Goal: Transaction & Acquisition: Register for event/course

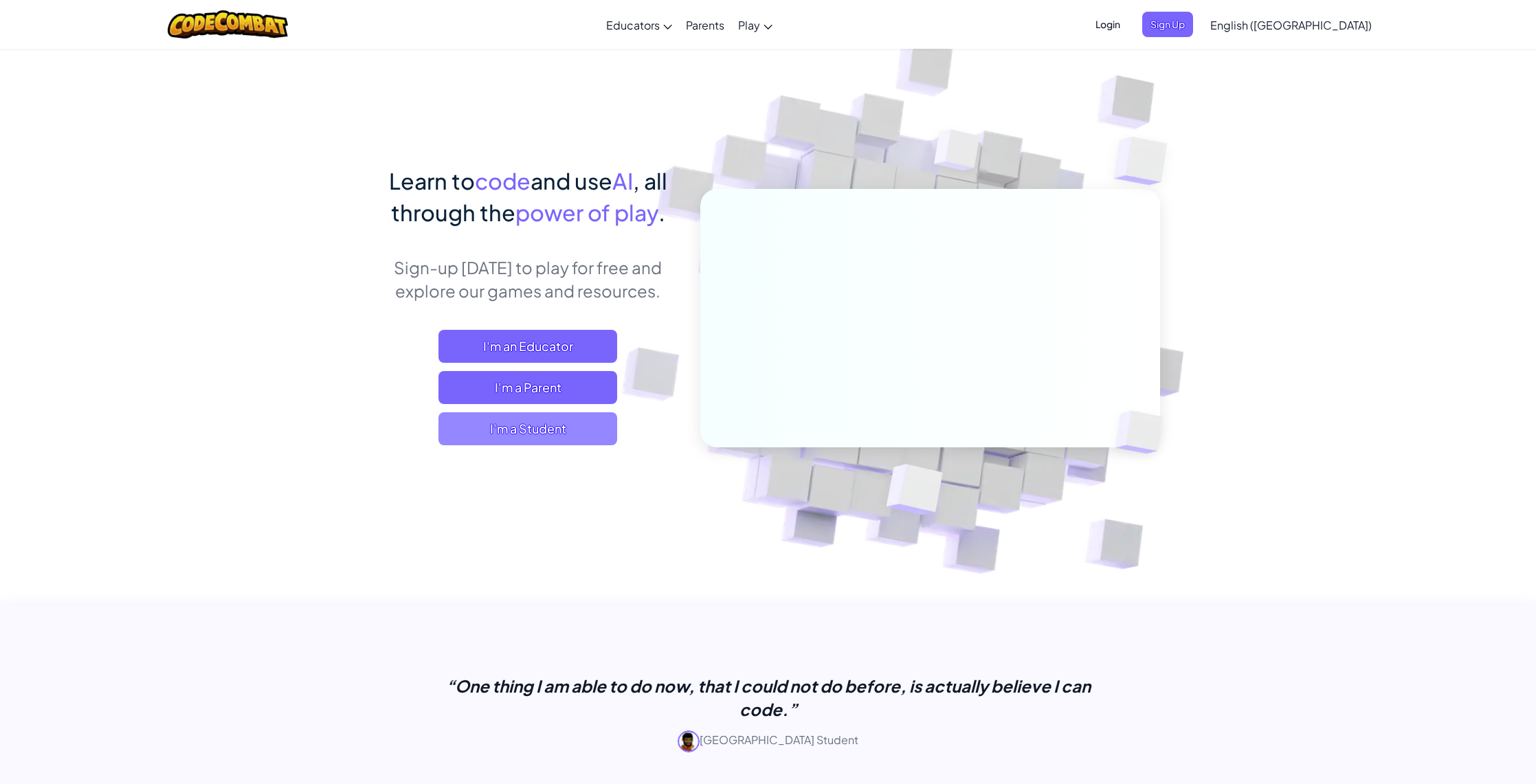
click at [567, 430] on span "I'm a Student" at bounding box center [528, 428] width 179 height 33
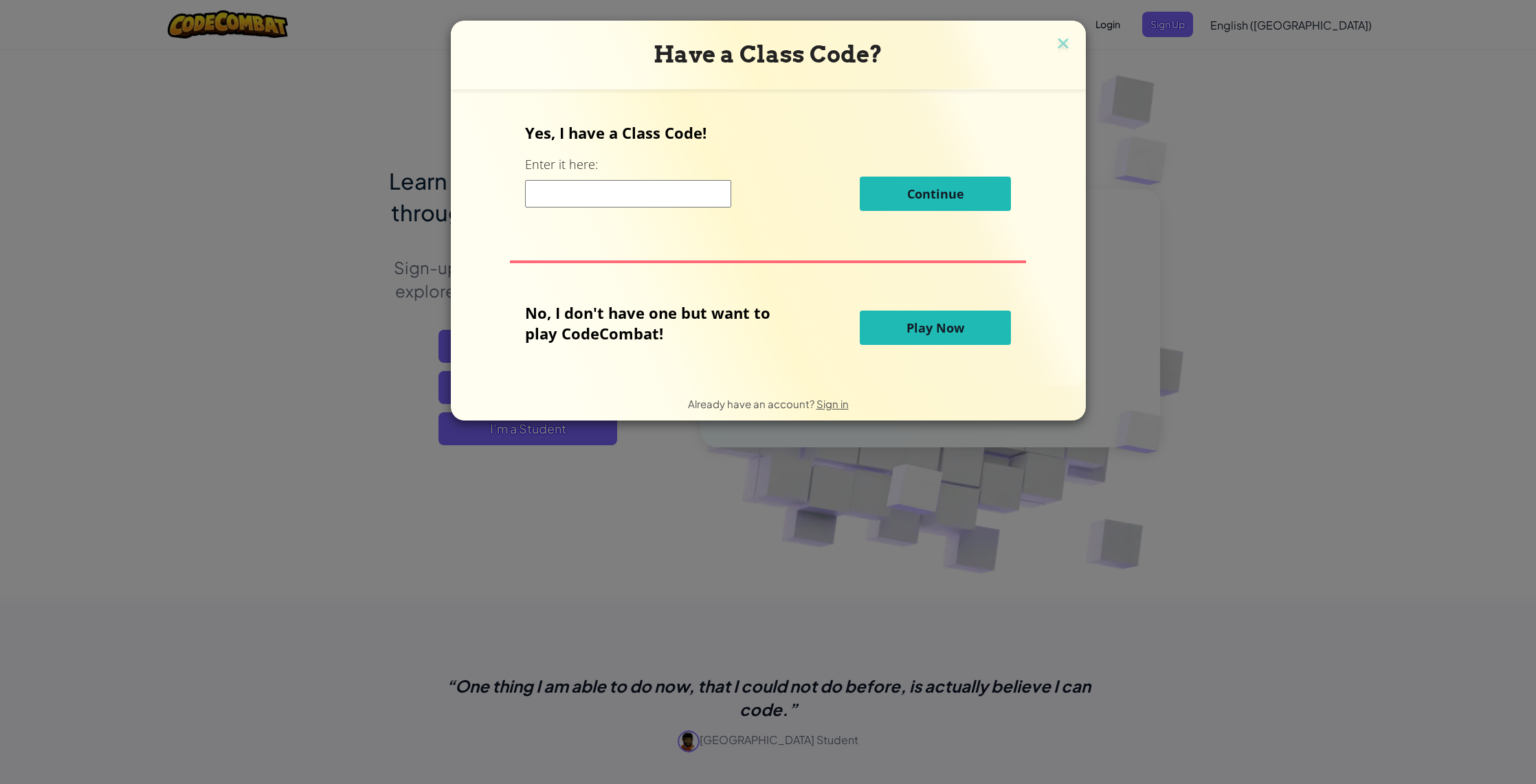
click at [631, 191] on input at bounding box center [628, 194] width 206 height 28
click at [1048, 46] on h3 "Have a Class Code?" at bounding box center [768, 54] width 614 height 28
click at [1060, 46] on img at bounding box center [1063, 44] width 18 height 20
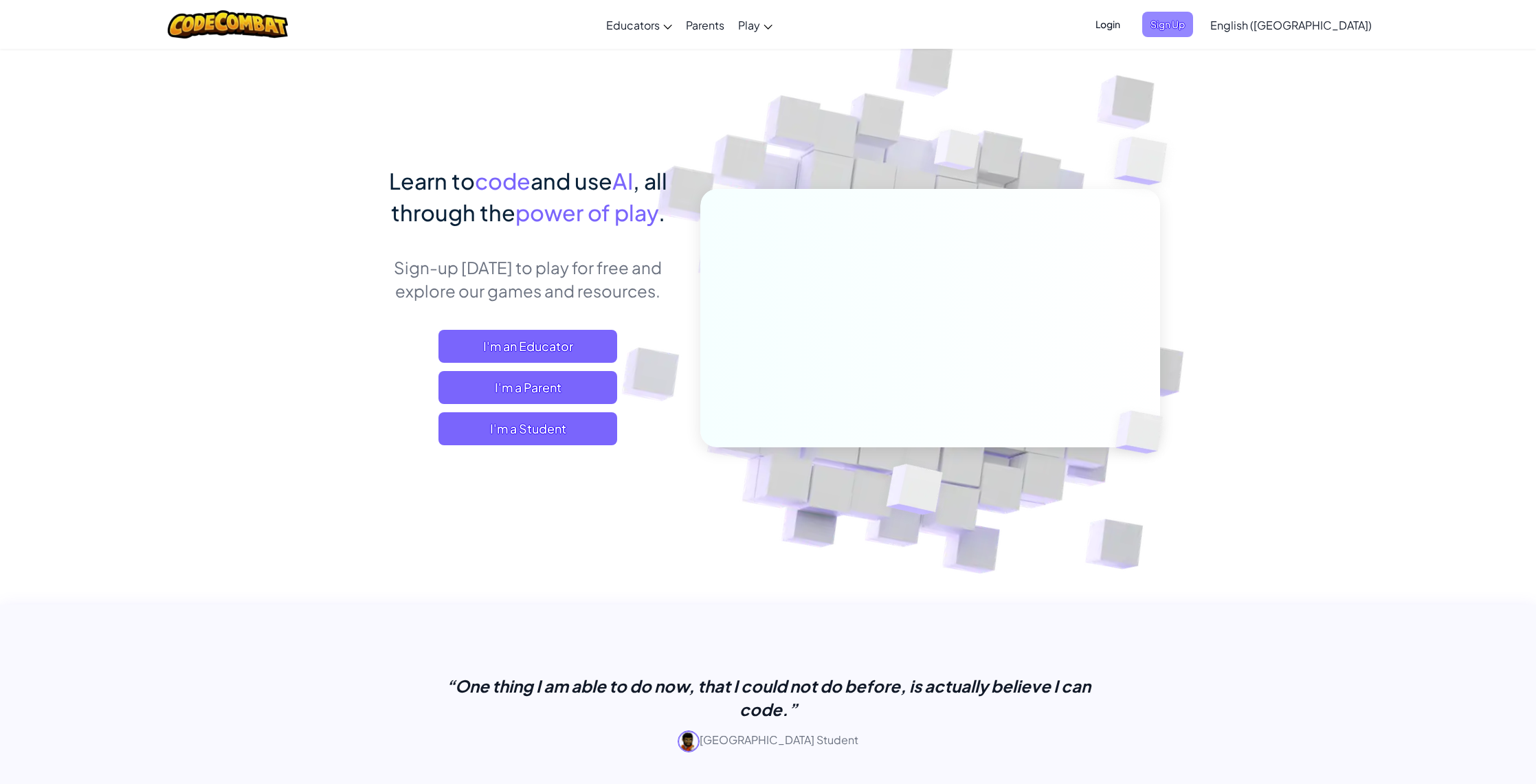
click at [1193, 30] on span "Sign Up" at bounding box center [1168, 24] width 51 height 25
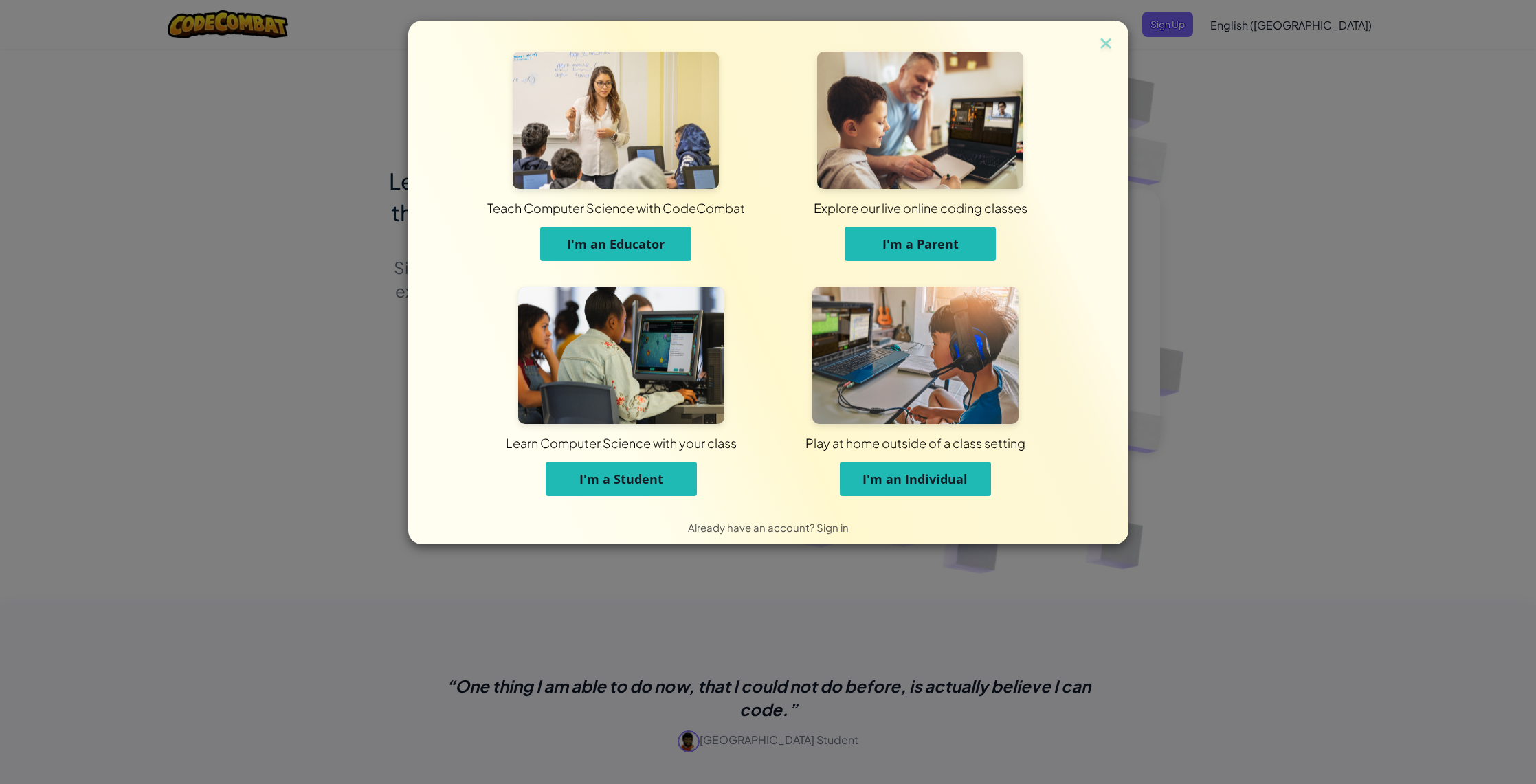
click at [606, 488] on button "I'm a Student" at bounding box center [621, 478] width 151 height 34
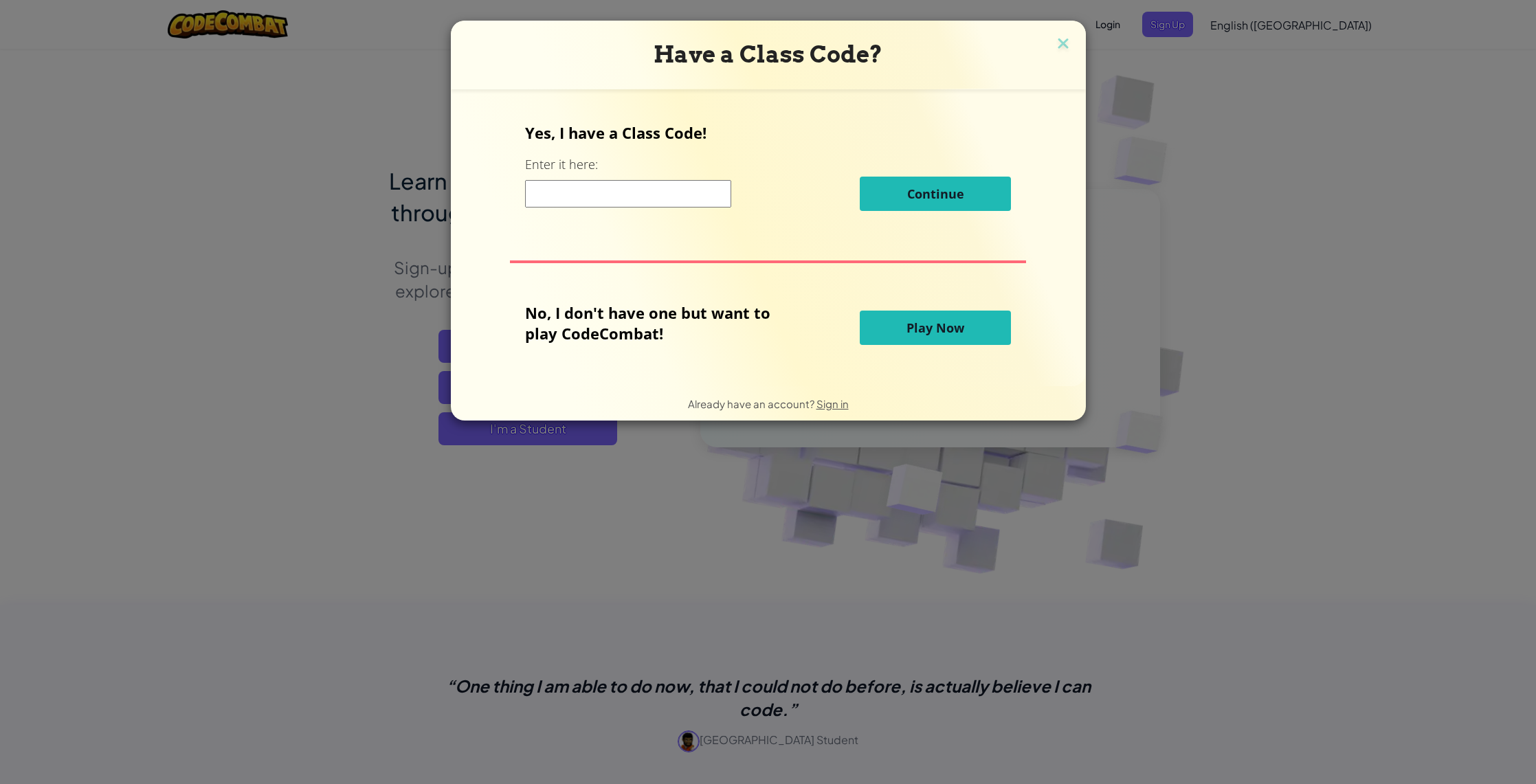
click at [646, 187] on input at bounding box center [628, 194] width 206 height 28
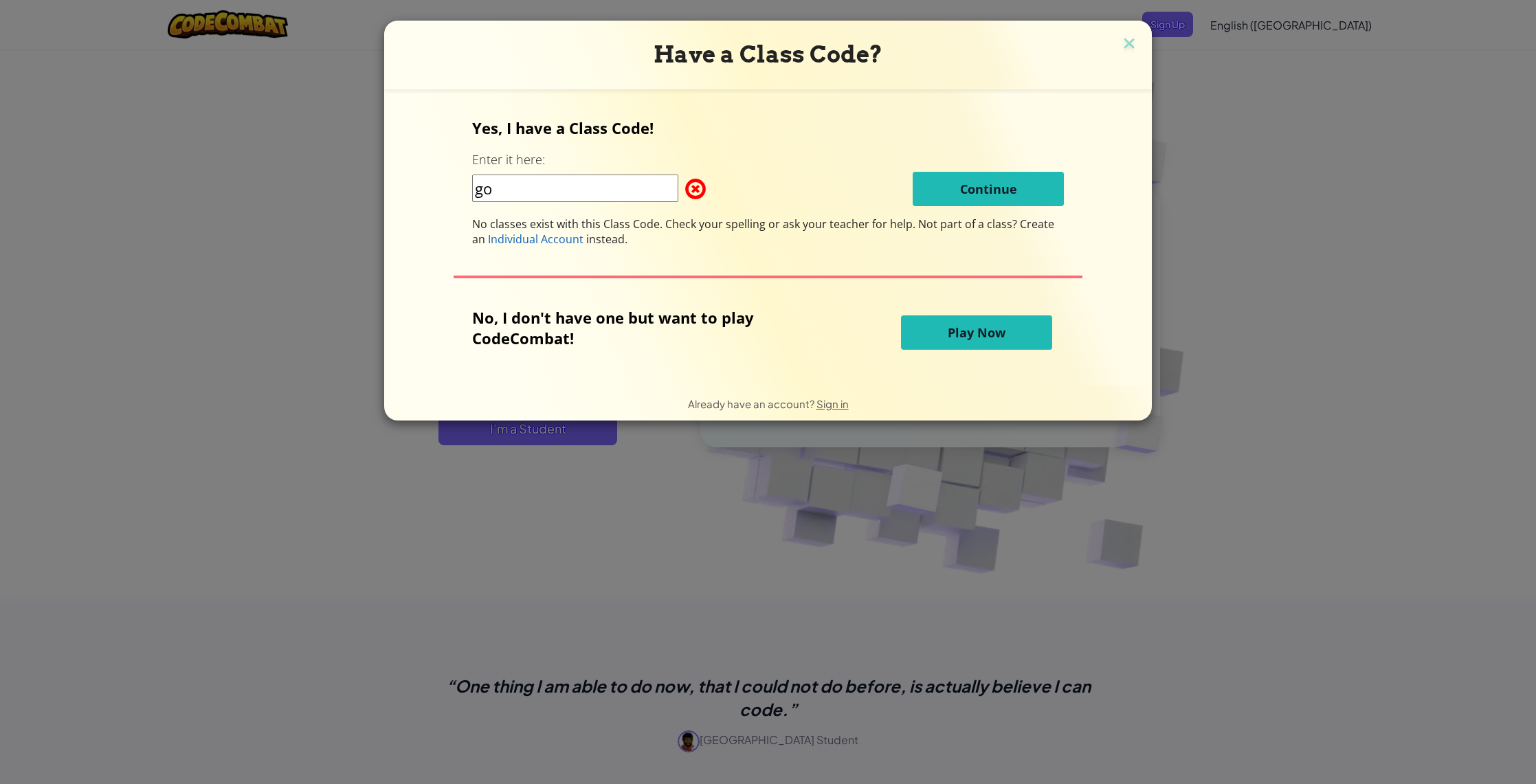
type input "g"
click at [978, 170] on div "Yes, I have a Class Code! Enter it here: GoodHeartFace Continue No classes exis…" at bounding box center [768, 182] width 593 height 129
click at [590, 189] on input "GoodHeartFace" at bounding box center [575, 188] width 206 height 28
type input "G"
type input "g"
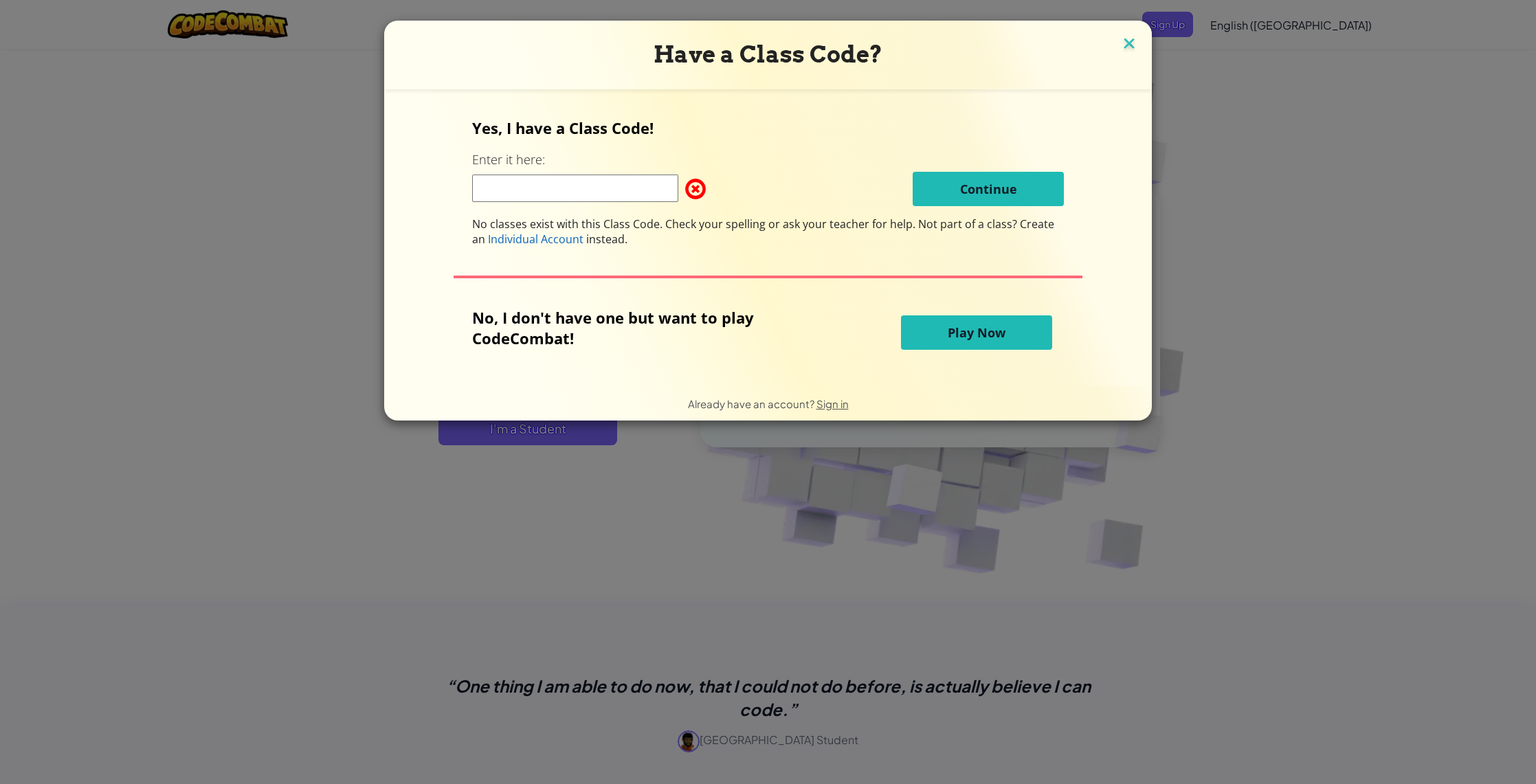
click at [1131, 41] on img at bounding box center [1129, 44] width 18 height 20
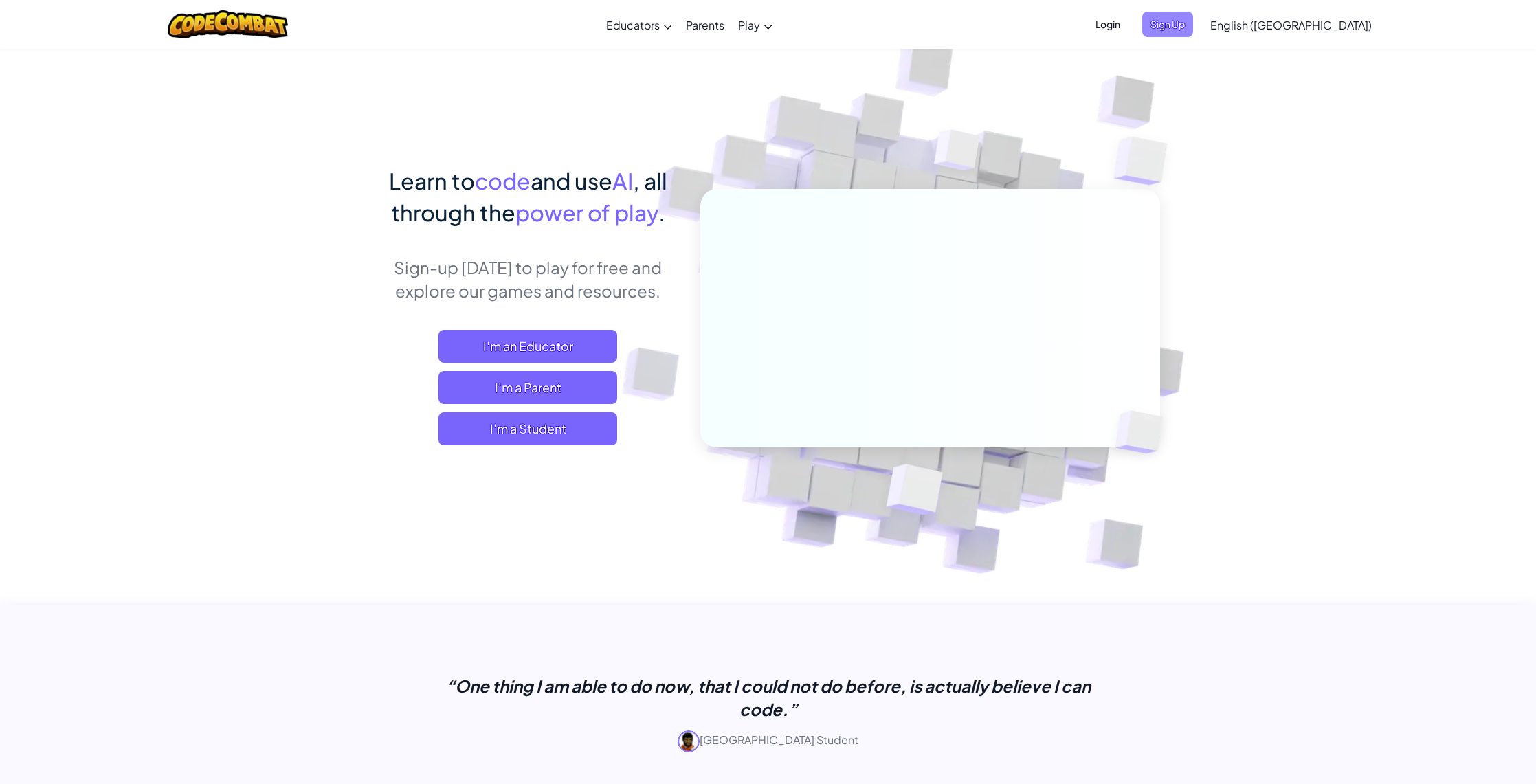
click at [1193, 23] on span "Sign Up" at bounding box center [1168, 24] width 51 height 25
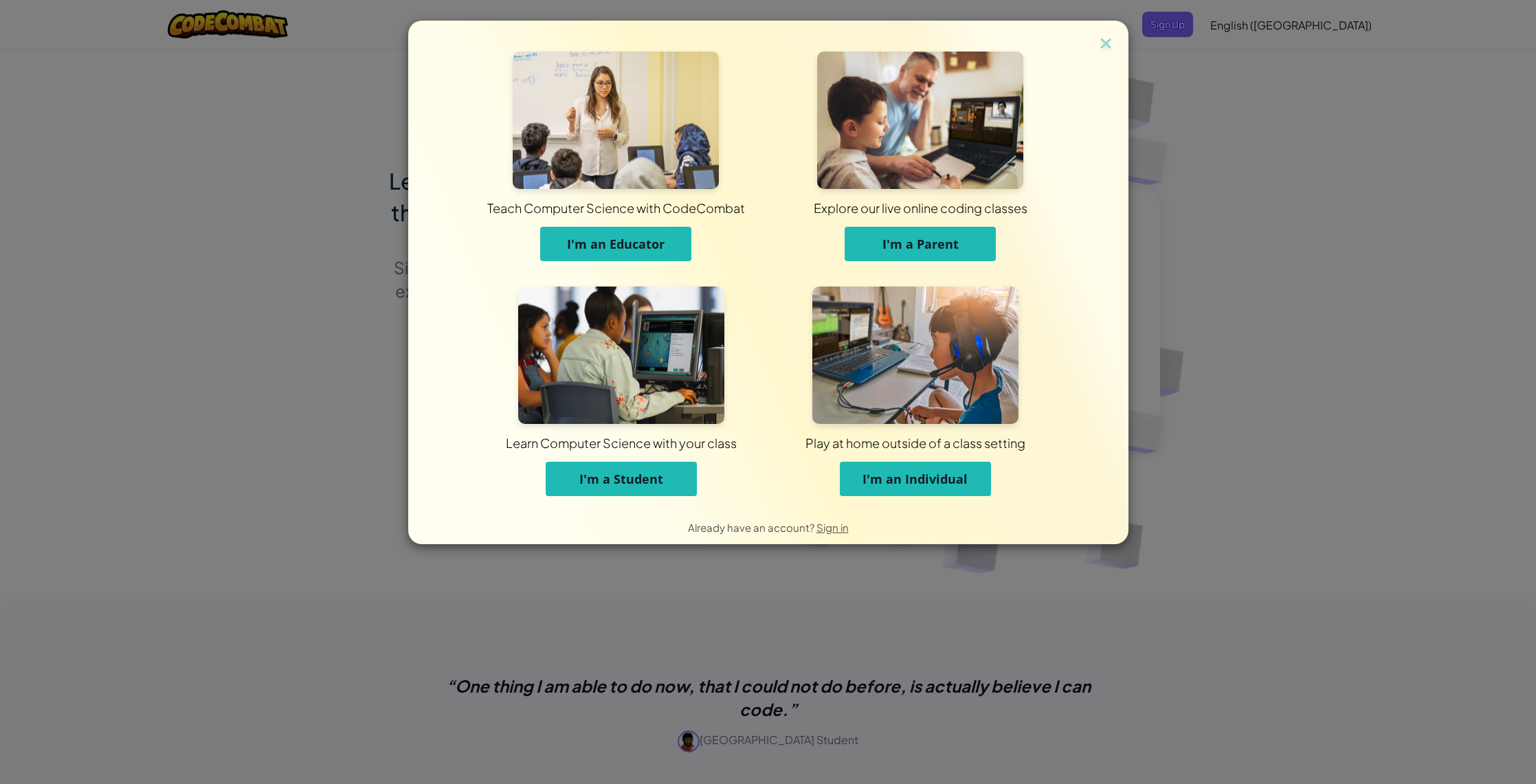
click at [630, 481] on span "I'm a Student" at bounding box center [621, 478] width 84 height 17
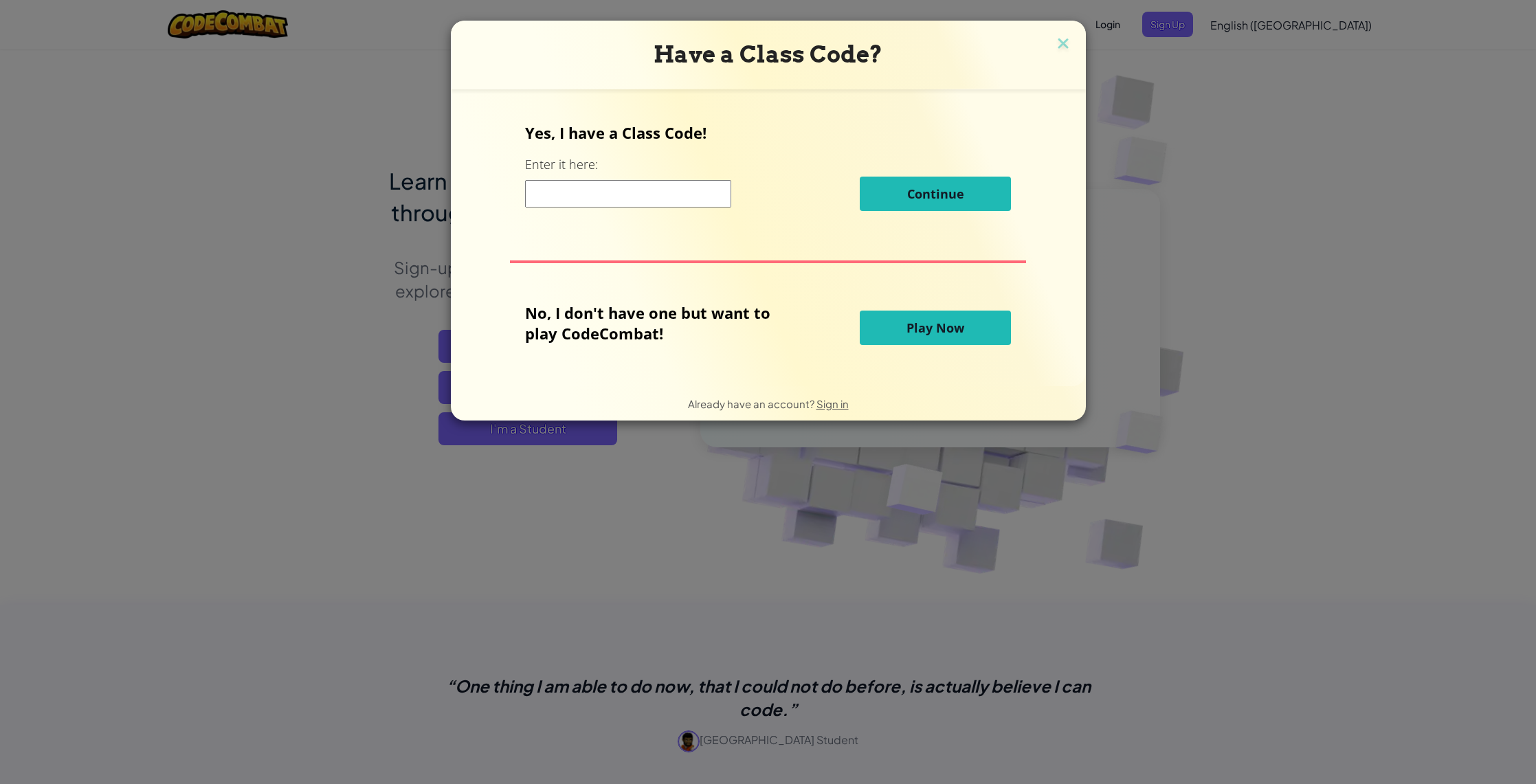
click at [576, 194] on input at bounding box center [628, 194] width 206 height 28
type input "g"
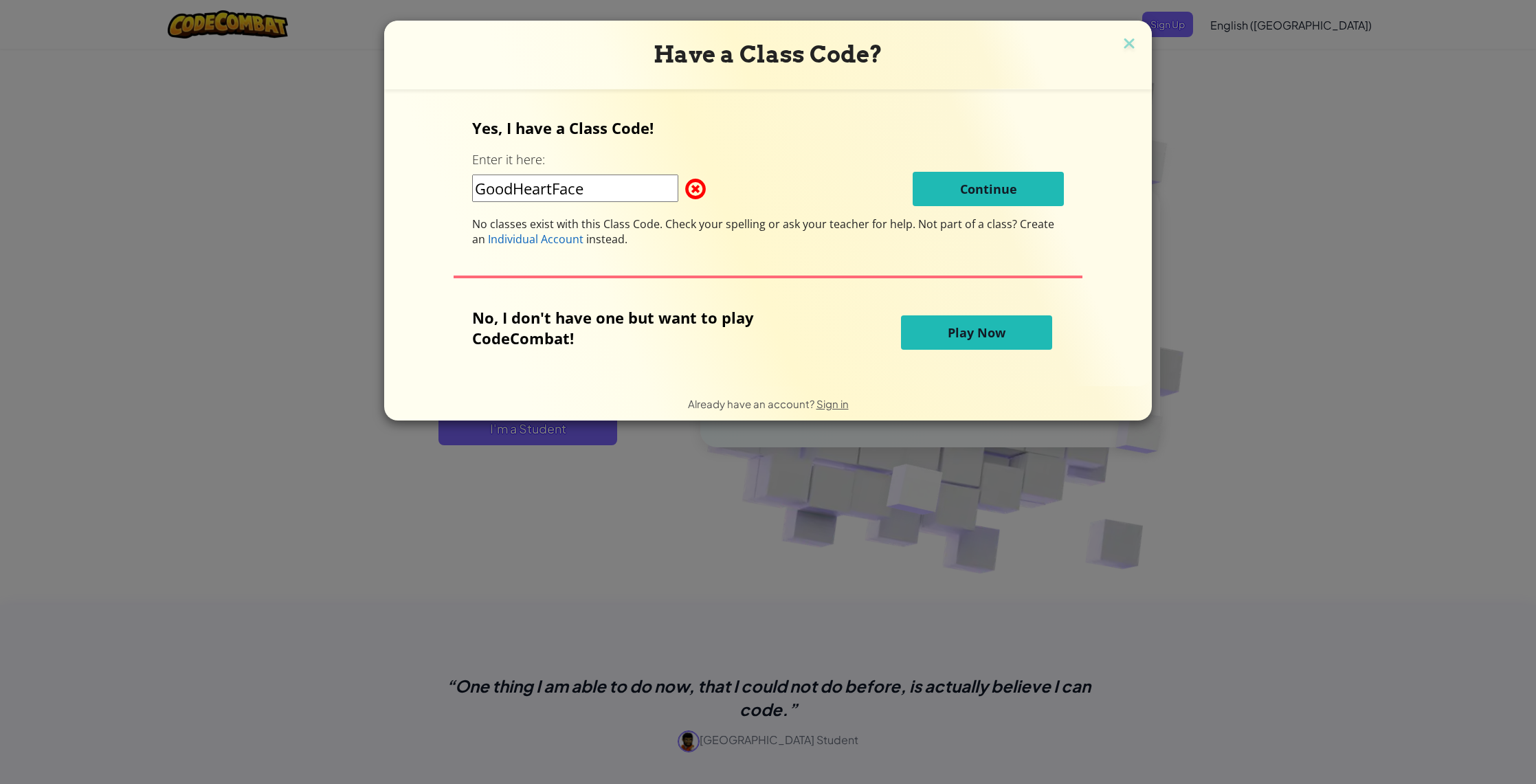
type input "GoodHeartFace"
click at [519, 242] on span "Individual Account" at bounding box center [536, 239] width 96 height 15
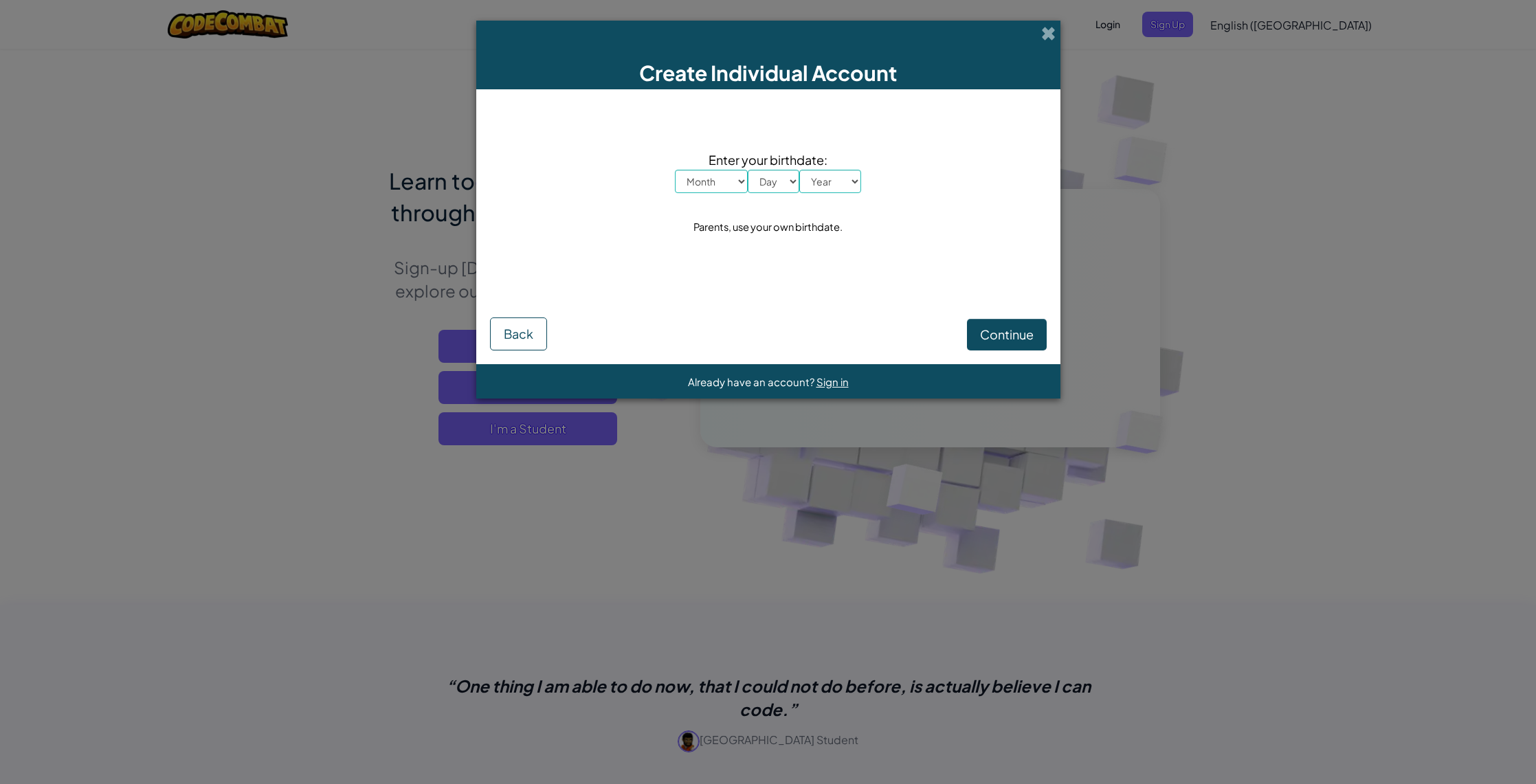
select select "6"
select select "24"
select select "2014"
click at [1032, 335] on span "Continue" at bounding box center [1007, 334] width 54 height 16
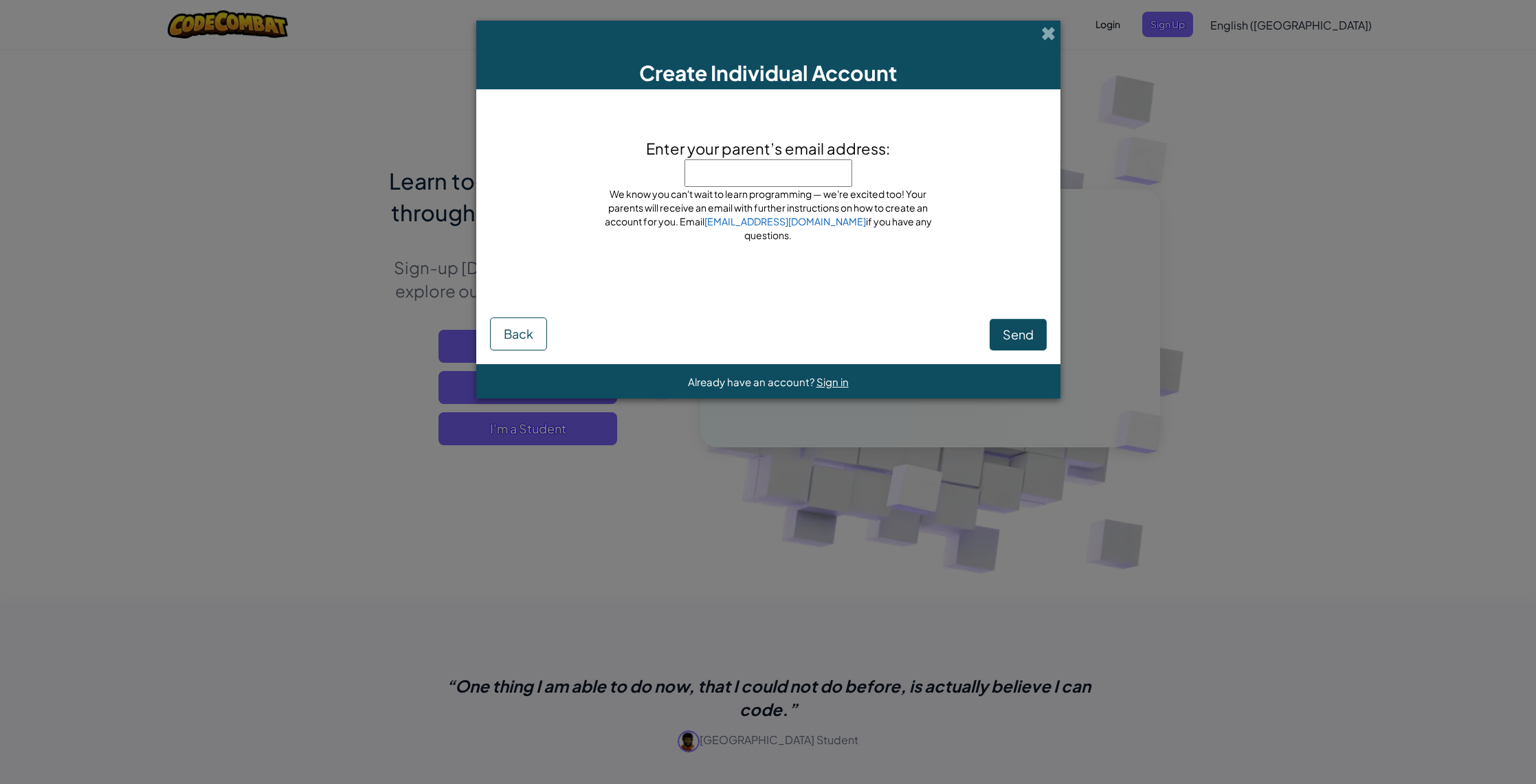
click at [519, 338] on span "Back" at bounding box center [519, 334] width 30 height 16
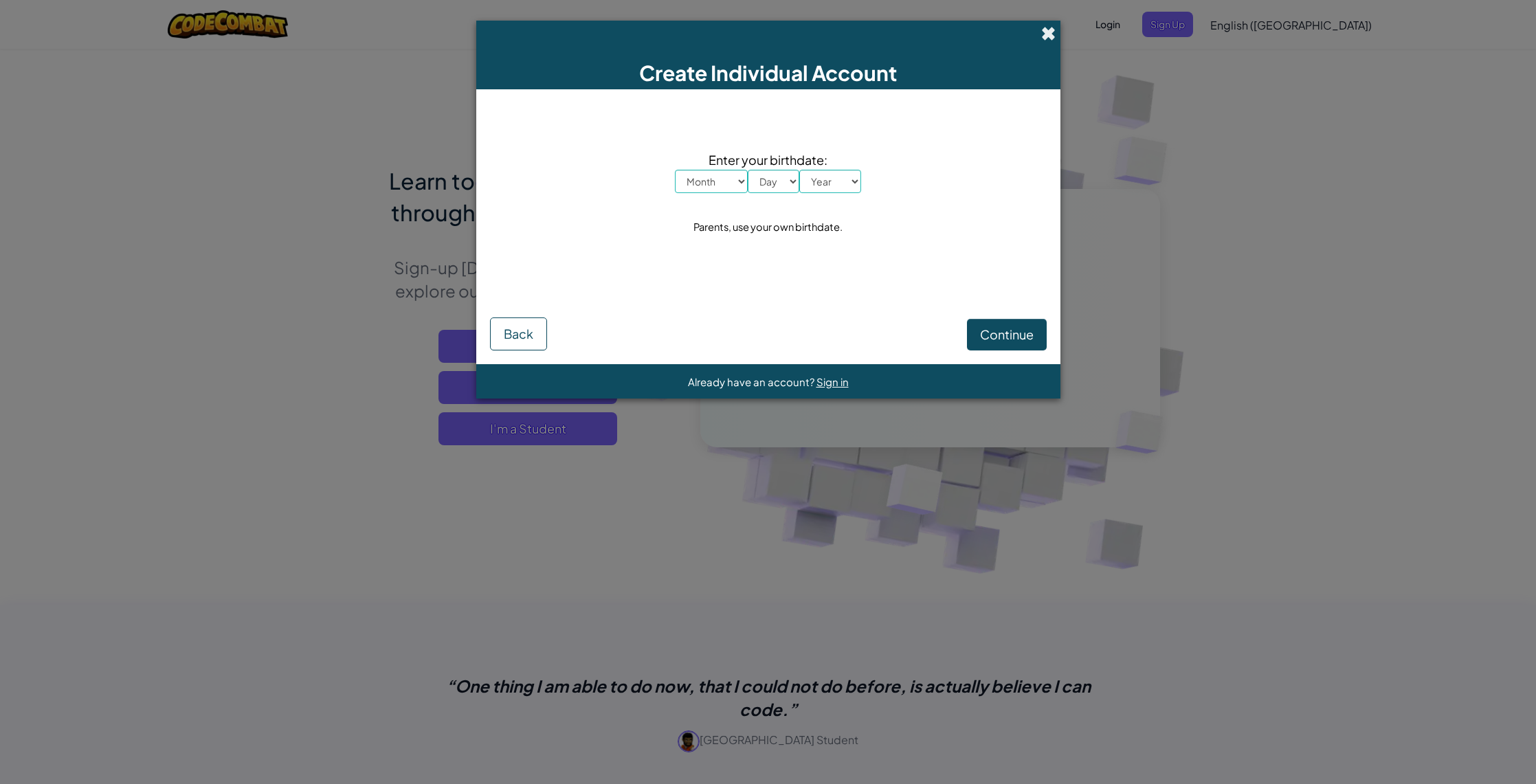
click at [1047, 26] on span at bounding box center [1049, 33] width 15 height 15
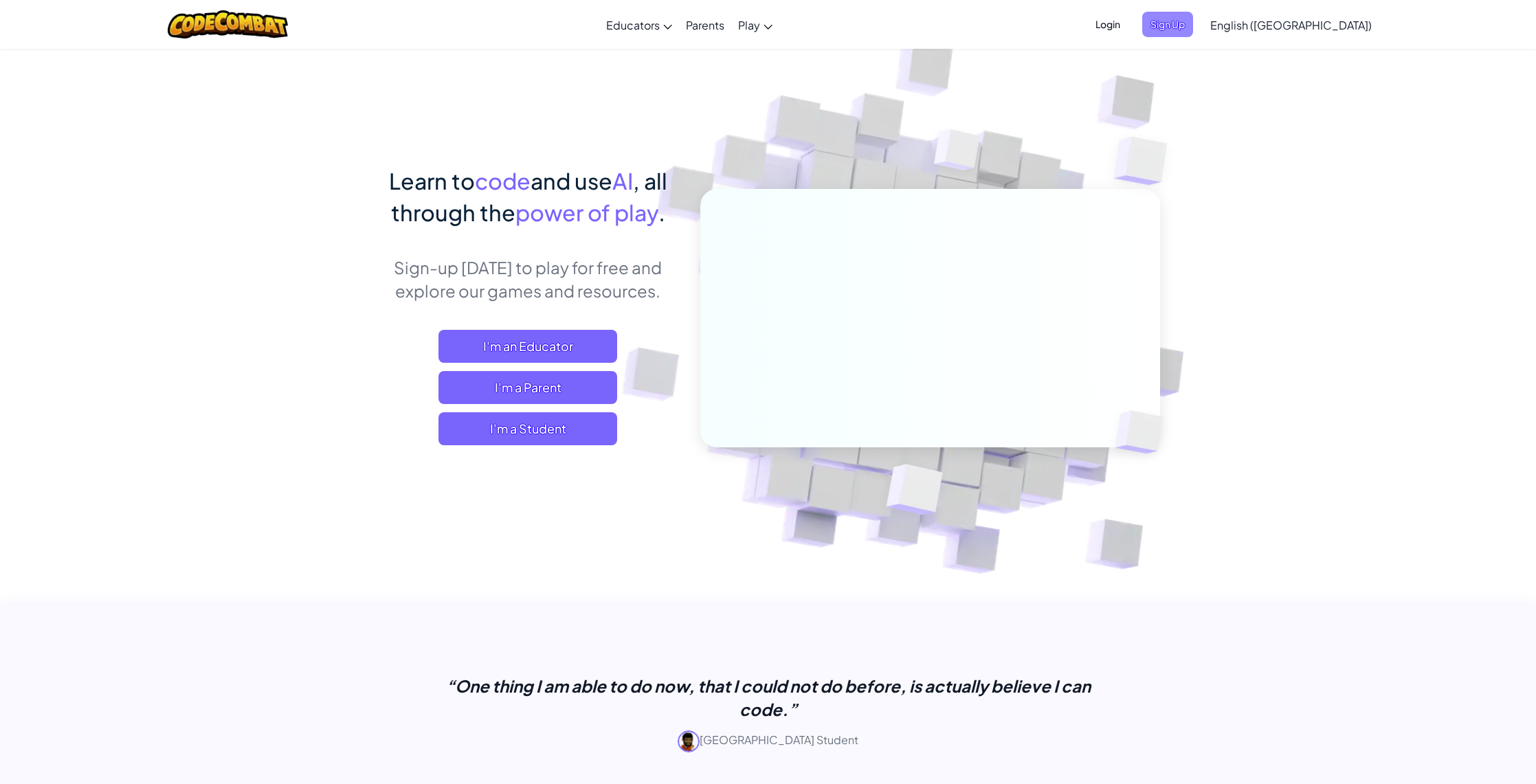
click at [1193, 20] on span "Sign Up" at bounding box center [1168, 24] width 51 height 25
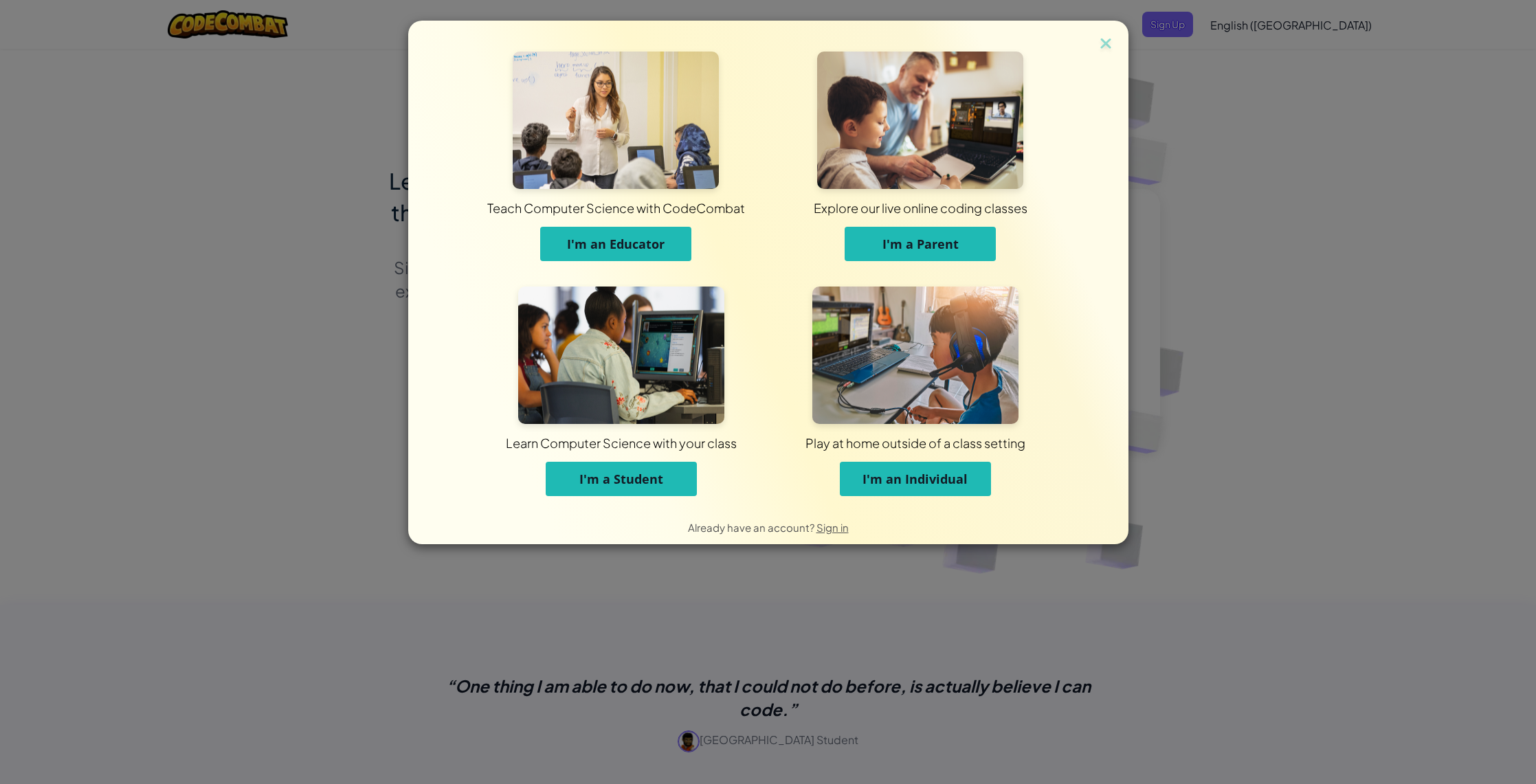
click at [642, 483] on span "I'm a Student" at bounding box center [621, 478] width 84 height 17
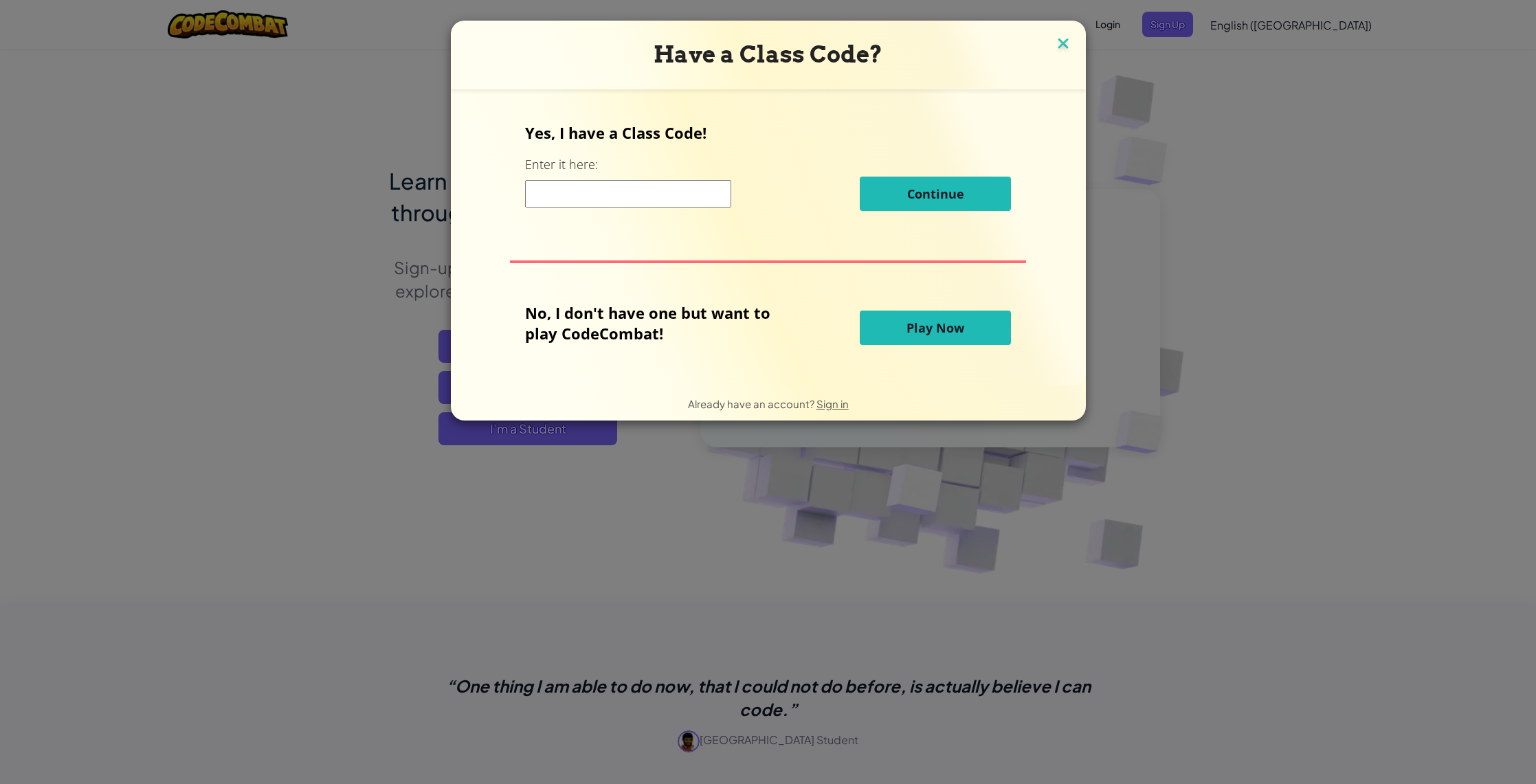
click at [1064, 38] on img at bounding box center [1063, 44] width 18 height 20
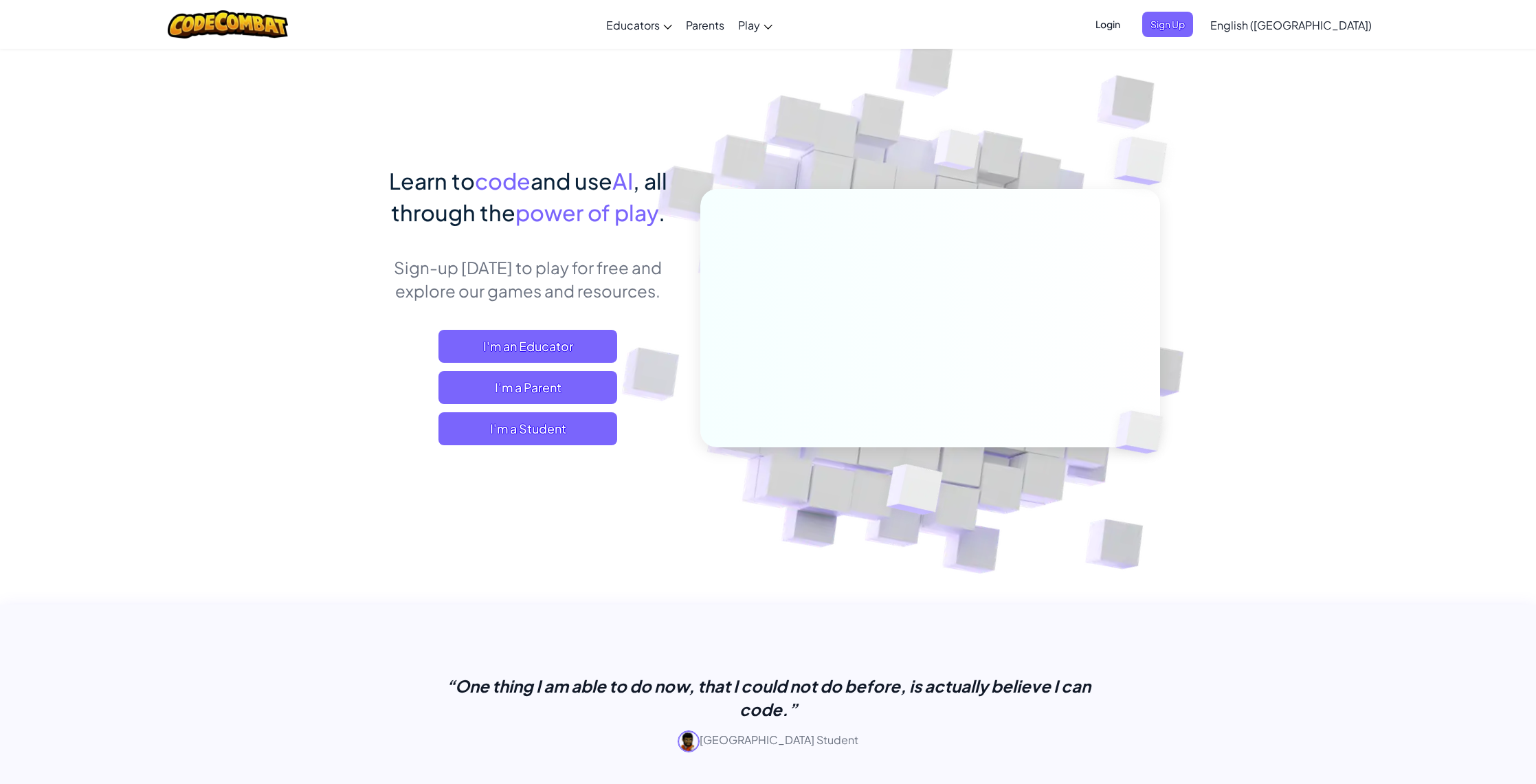
click at [1129, 30] on span "Login" at bounding box center [1108, 24] width 41 height 25
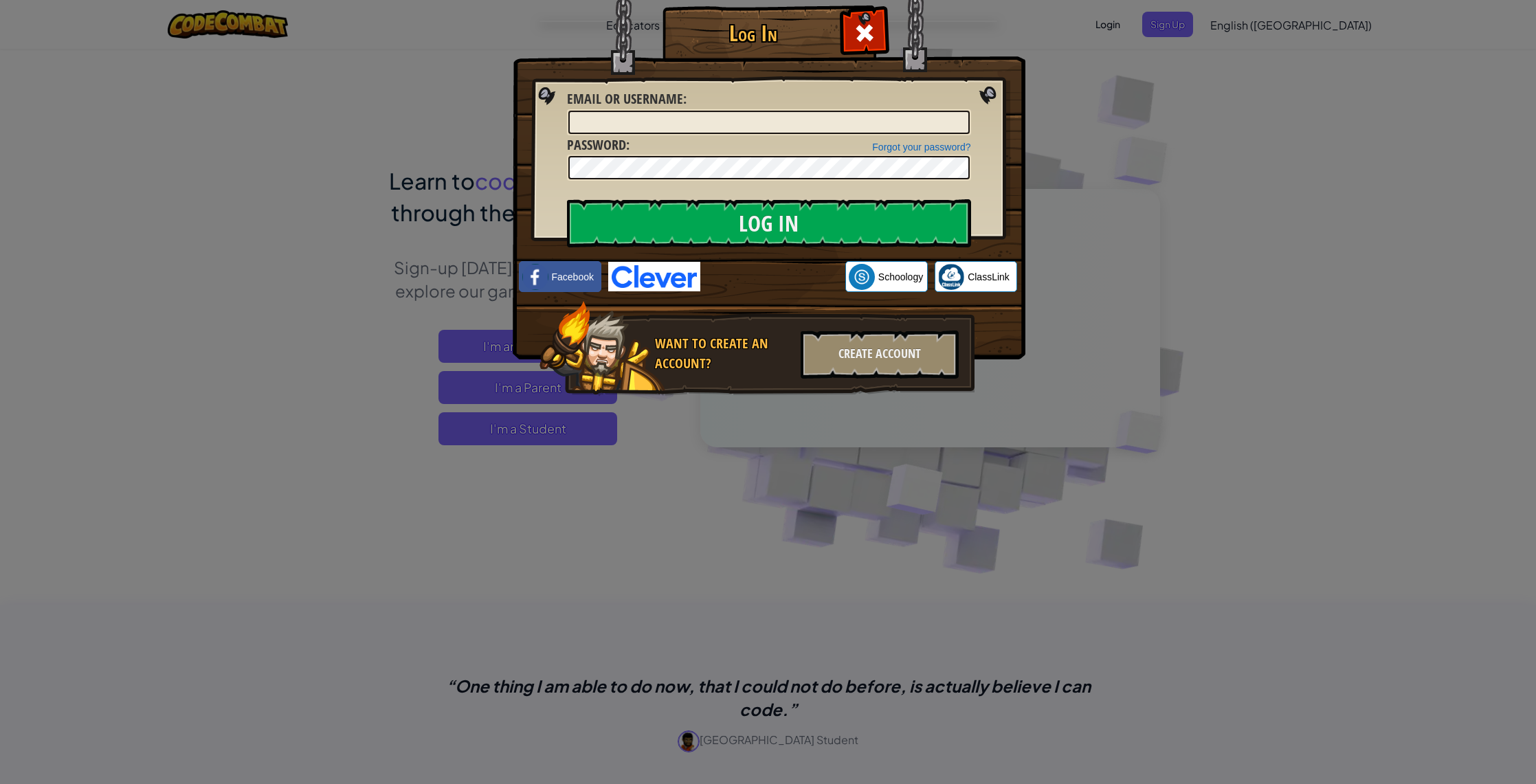
click at [789, 279] on div "Acceder con Google. Se abre en una pestaña nueva" at bounding box center [773, 277] width 131 height 30
click at [745, 287] on div "Acceder con Google. Se abre en una pestaña nueva" at bounding box center [773, 277] width 131 height 30
click at [793, 274] on div "Acceder con Google. Se abre en una pestaña nueva" at bounding box center [773, 277] width 131 height 30
click at [874, 19] on div at bounding box center [864, 31] width 44 height 44
